Goal: Task Accomplishment & Management: Use online tool/utility

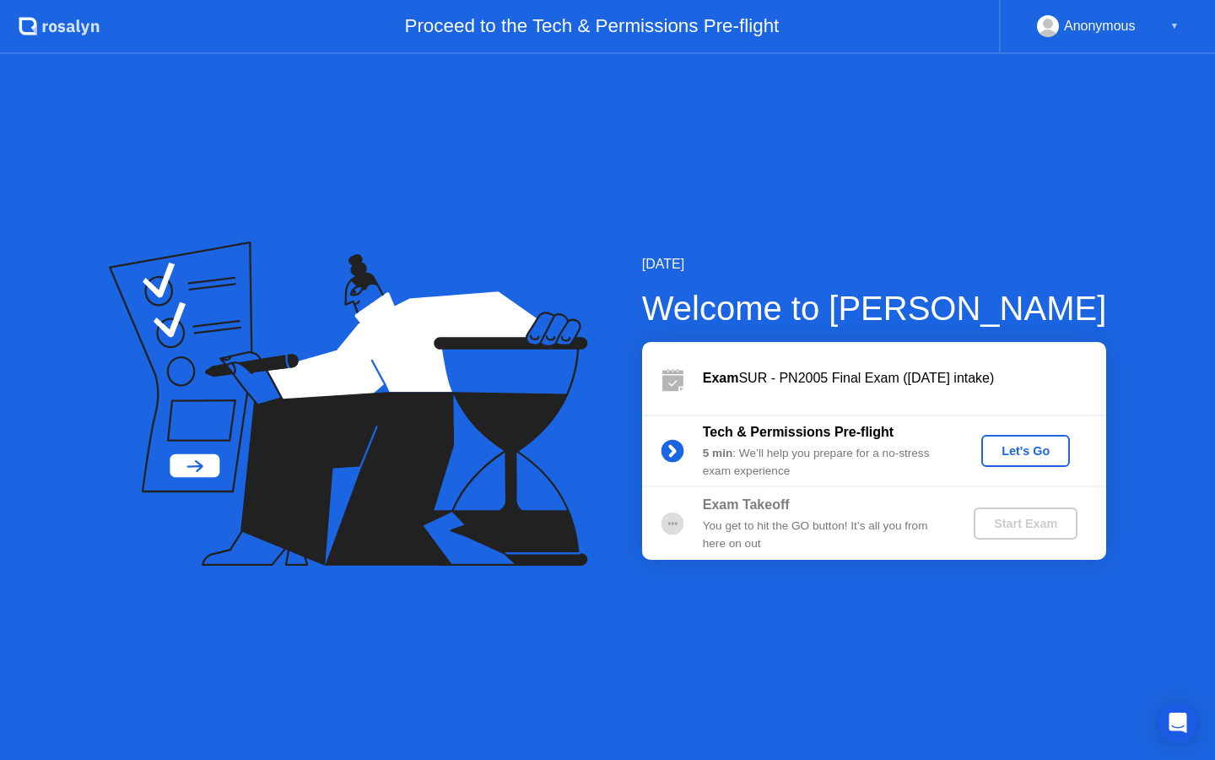
click at [1025, 444] on div "Let's Go" at bounding box center [1025, 451] width 75 height 14
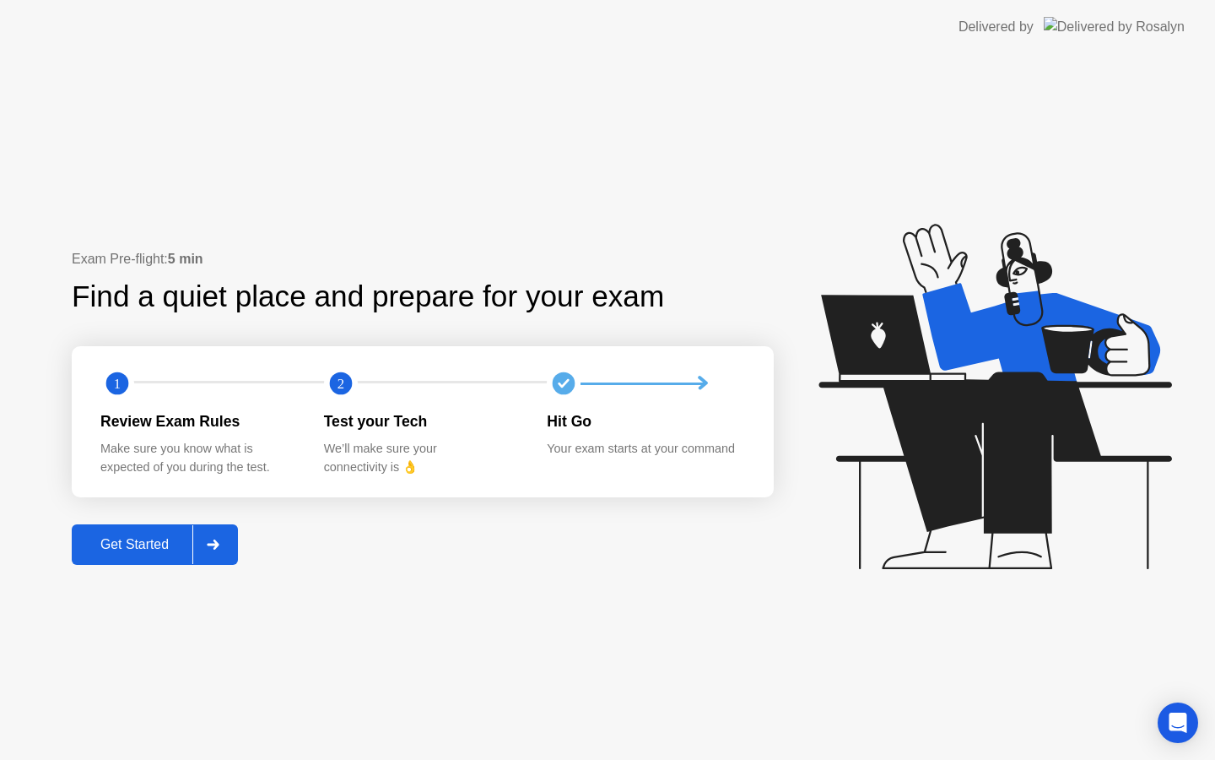
click at [156, 542] on div "Get Started" at bounding box center [135, 544] width 116 height 15
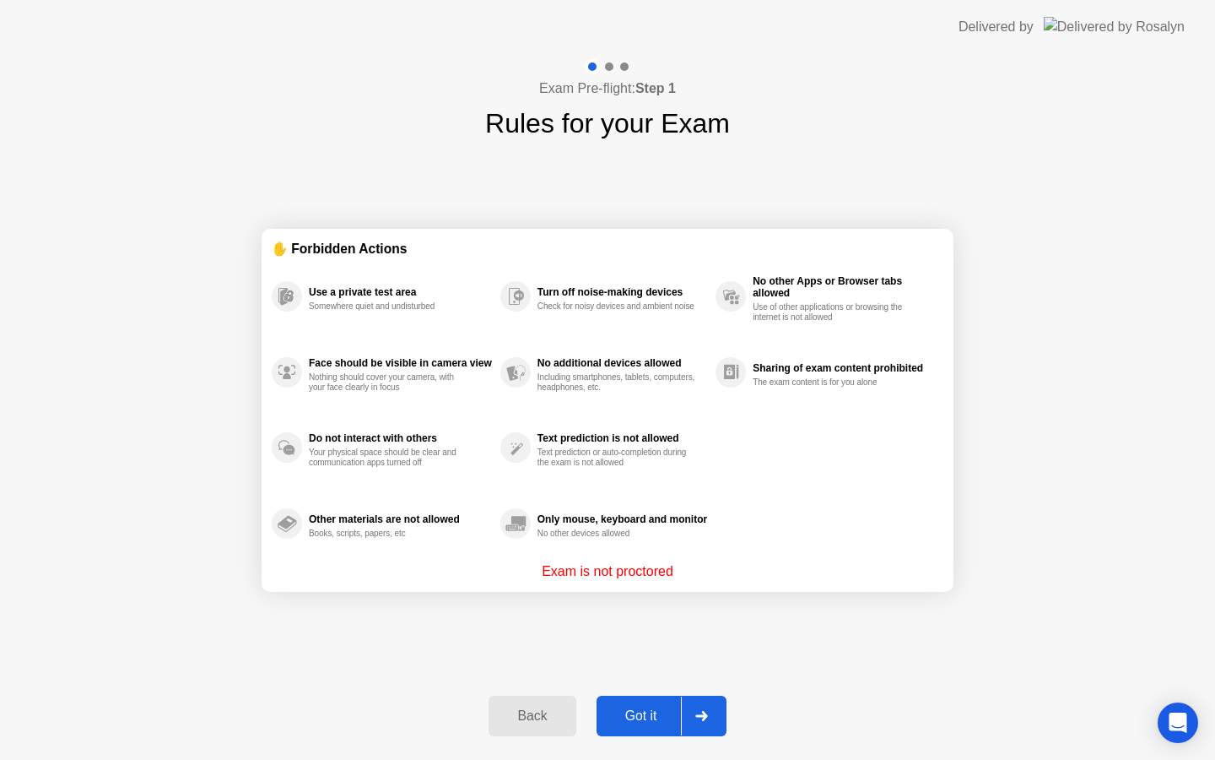
click at [644, 726] on button "Got it" at bounding box center [662, 715] width 130 height 41
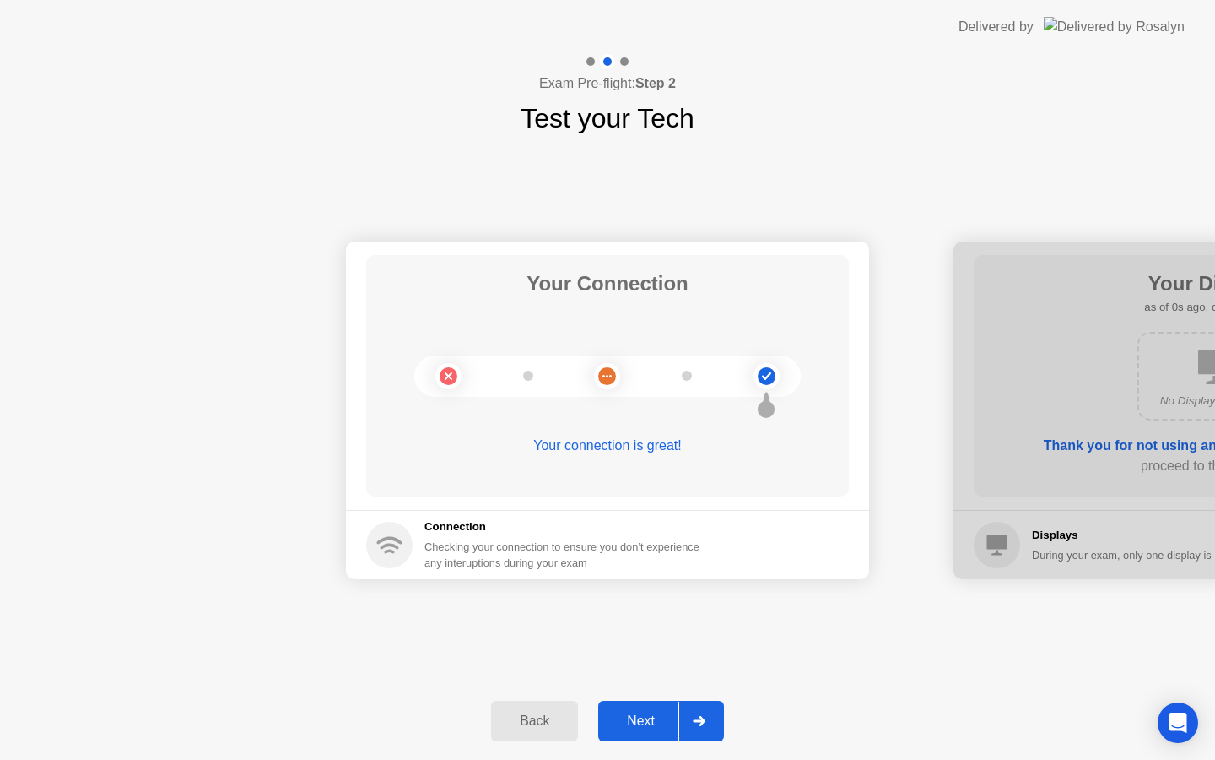
click at [649, 717] on div "Next" at bounding box center [640, 720] width 75 height 15
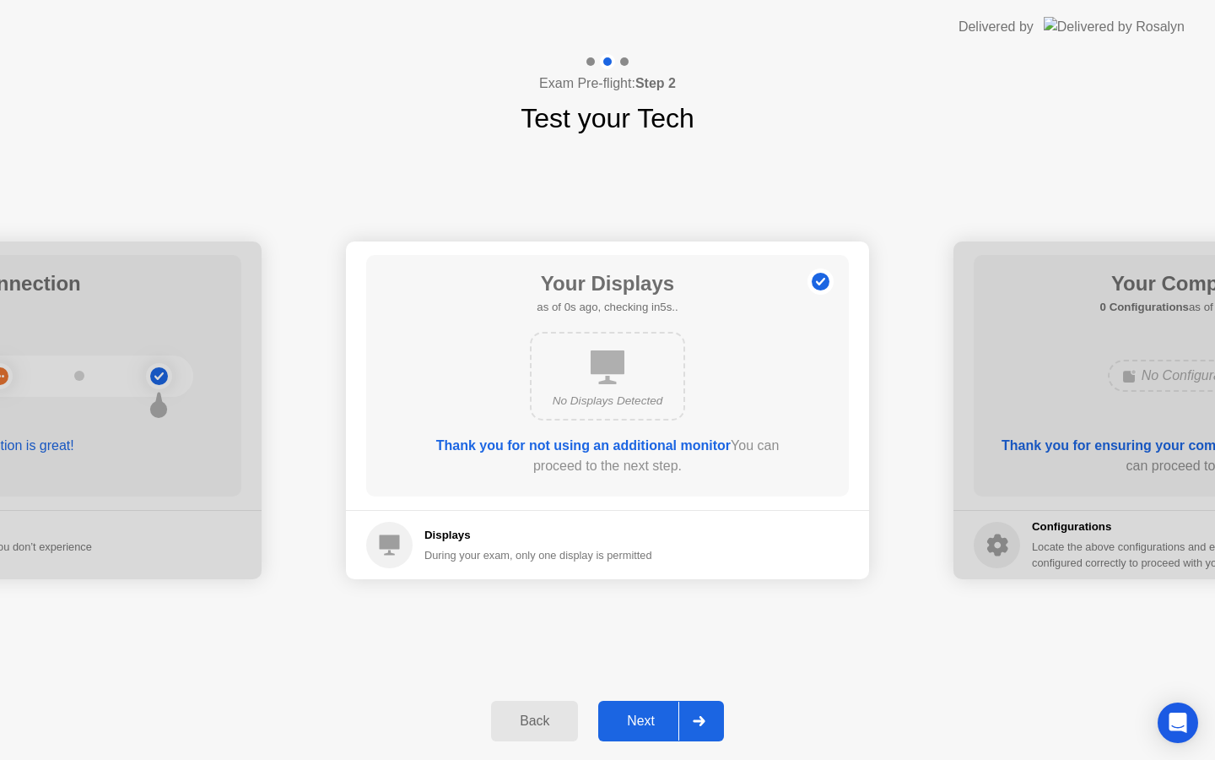
click at [649, 717] on div "Next" at bounding box center [640, 720] width 75 height 15
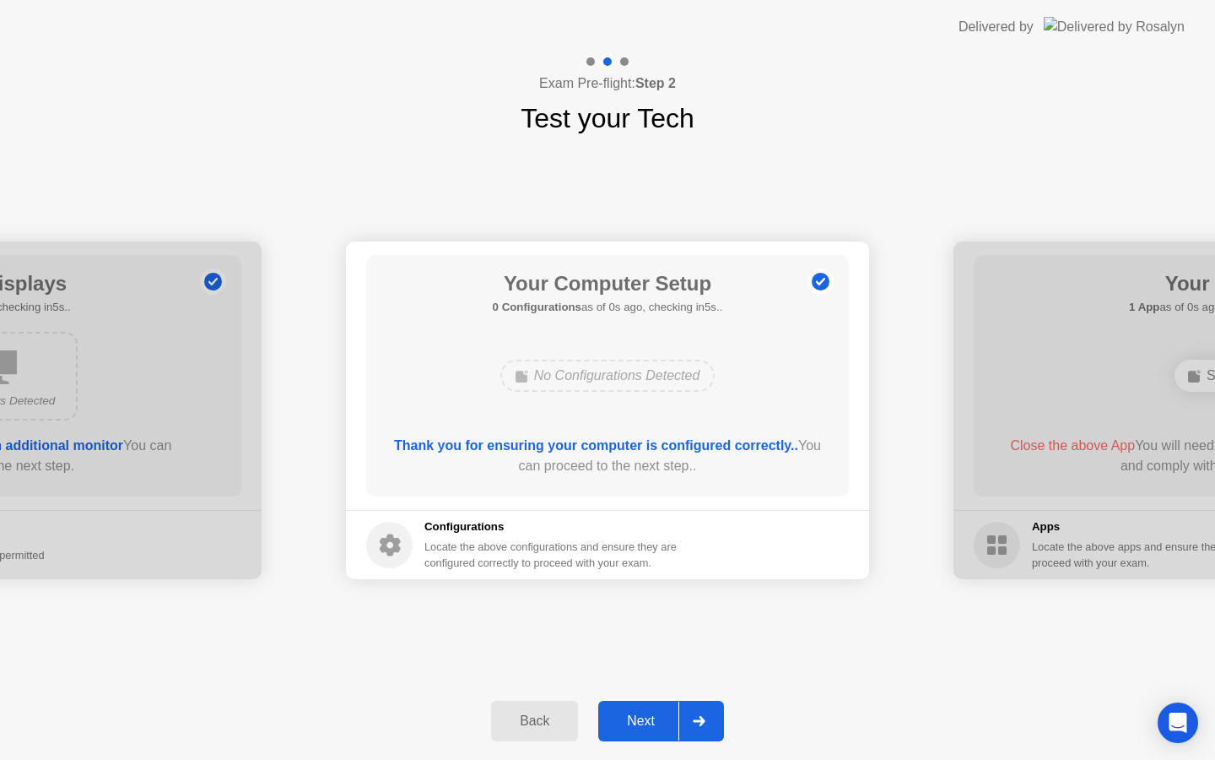
click at [649, 717] on div "Next" at bounding box center [640, 720] width 75 height 15
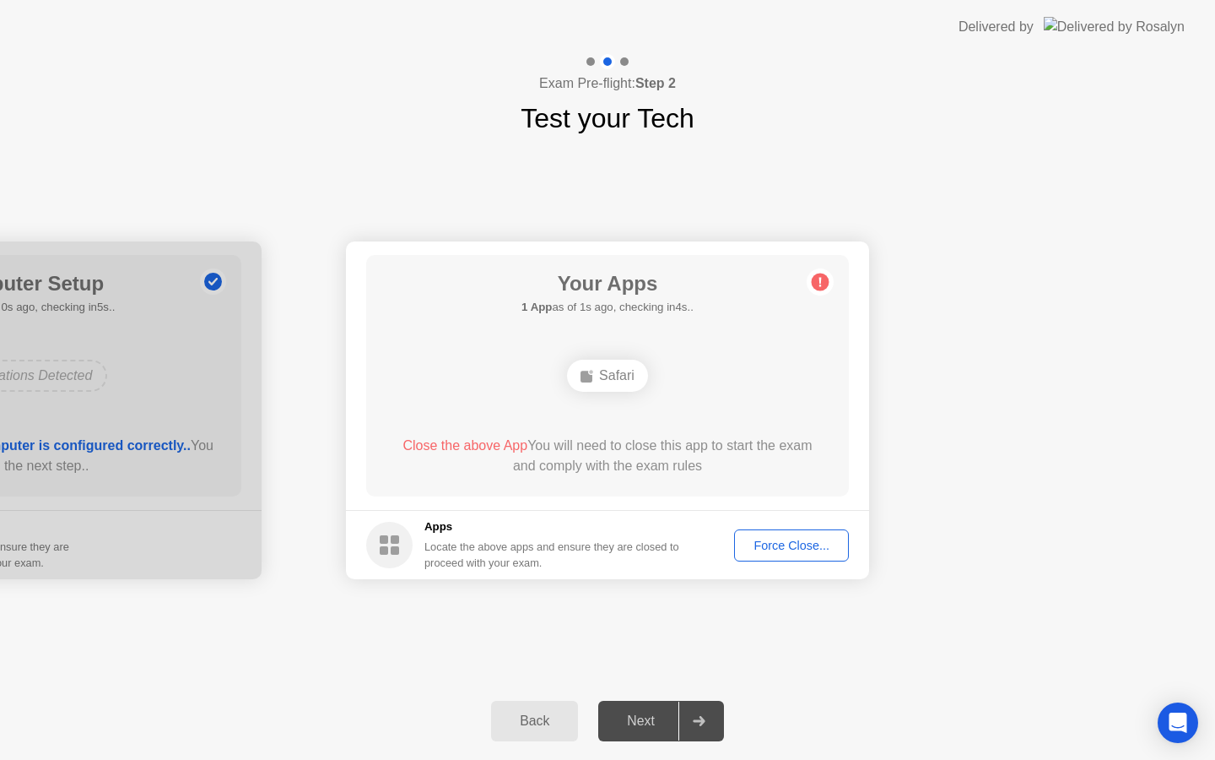
click at [649, 717] on div "Next" at bounding box center [640, 720] width 75 height 15
click at [788, 538] on div "Force Close..." at bounding box center [791, 545] width 103 height 14
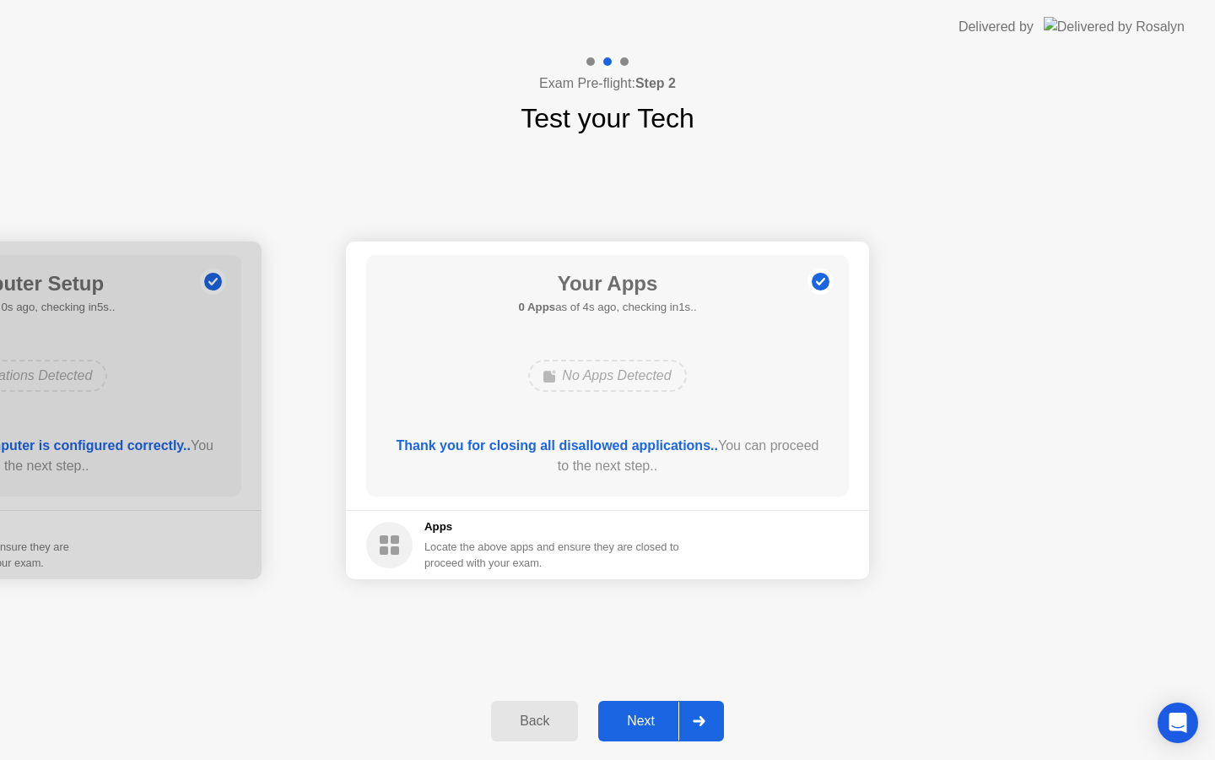
click at [641, 720] on div "Next" at bounding box center [640, 720] width 75 height 15
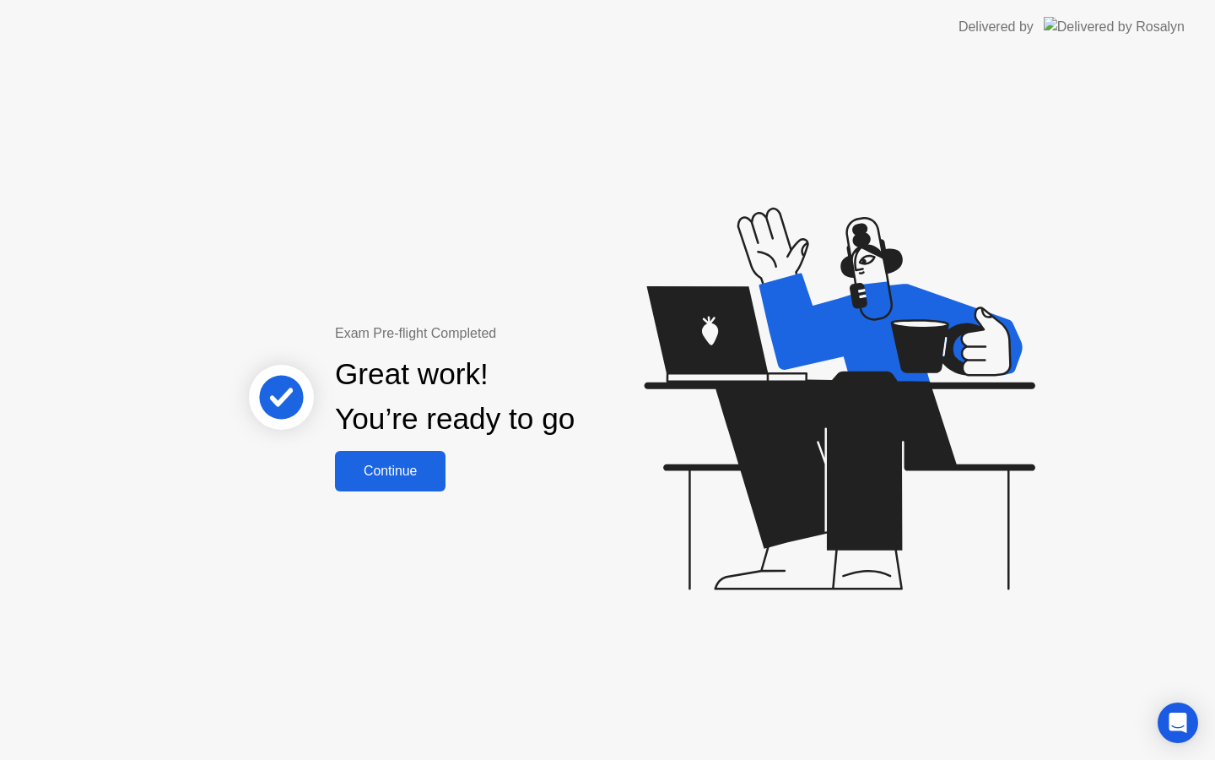
click at [405, 457] on button "Continue" at bounding box center [390, 471] width 111 height 41
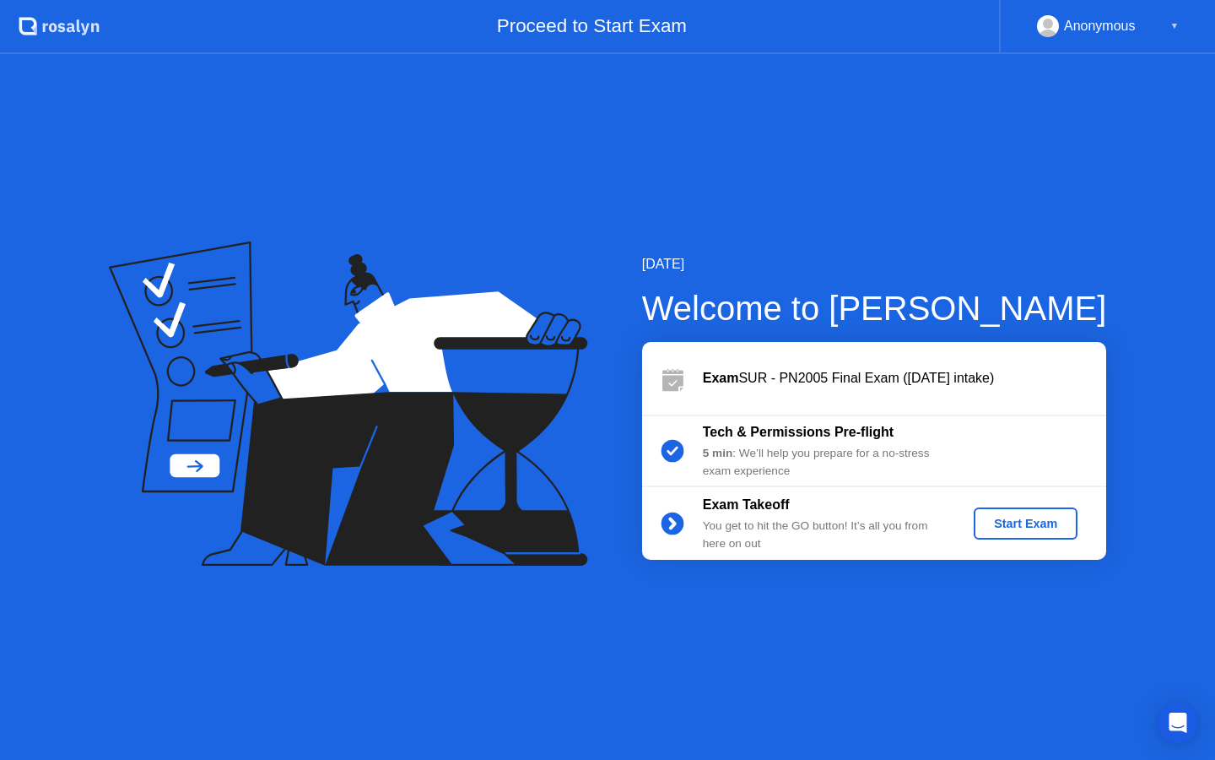
click at [1067, 527] on div "Start Exam" at bounding box center [1026, 524] width 90 height 14
